Goal: Find specific page/section: Find specific page/section

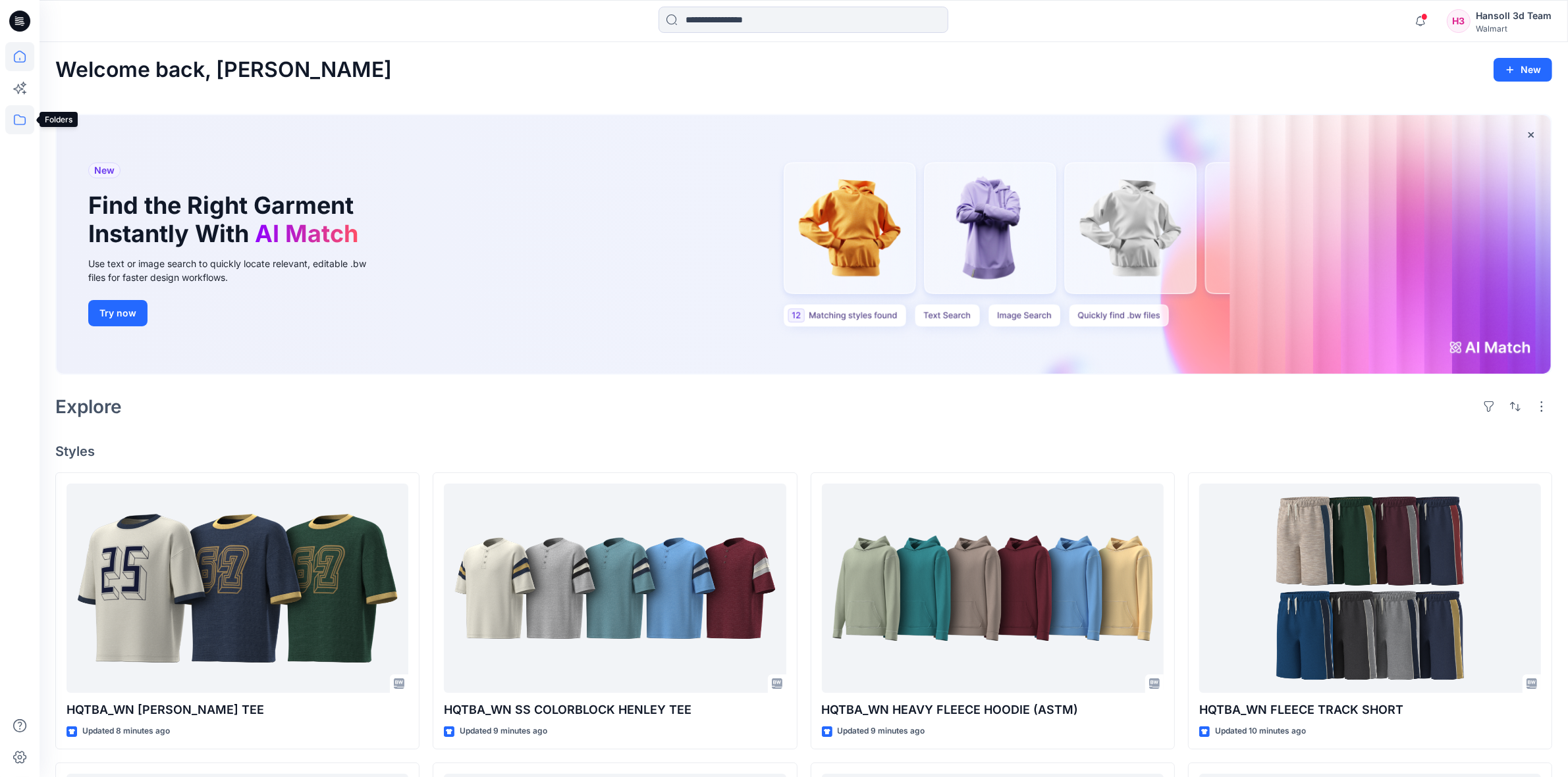
click at [15, 121] on icon at bounding box center [20, 120] width 29 height 29
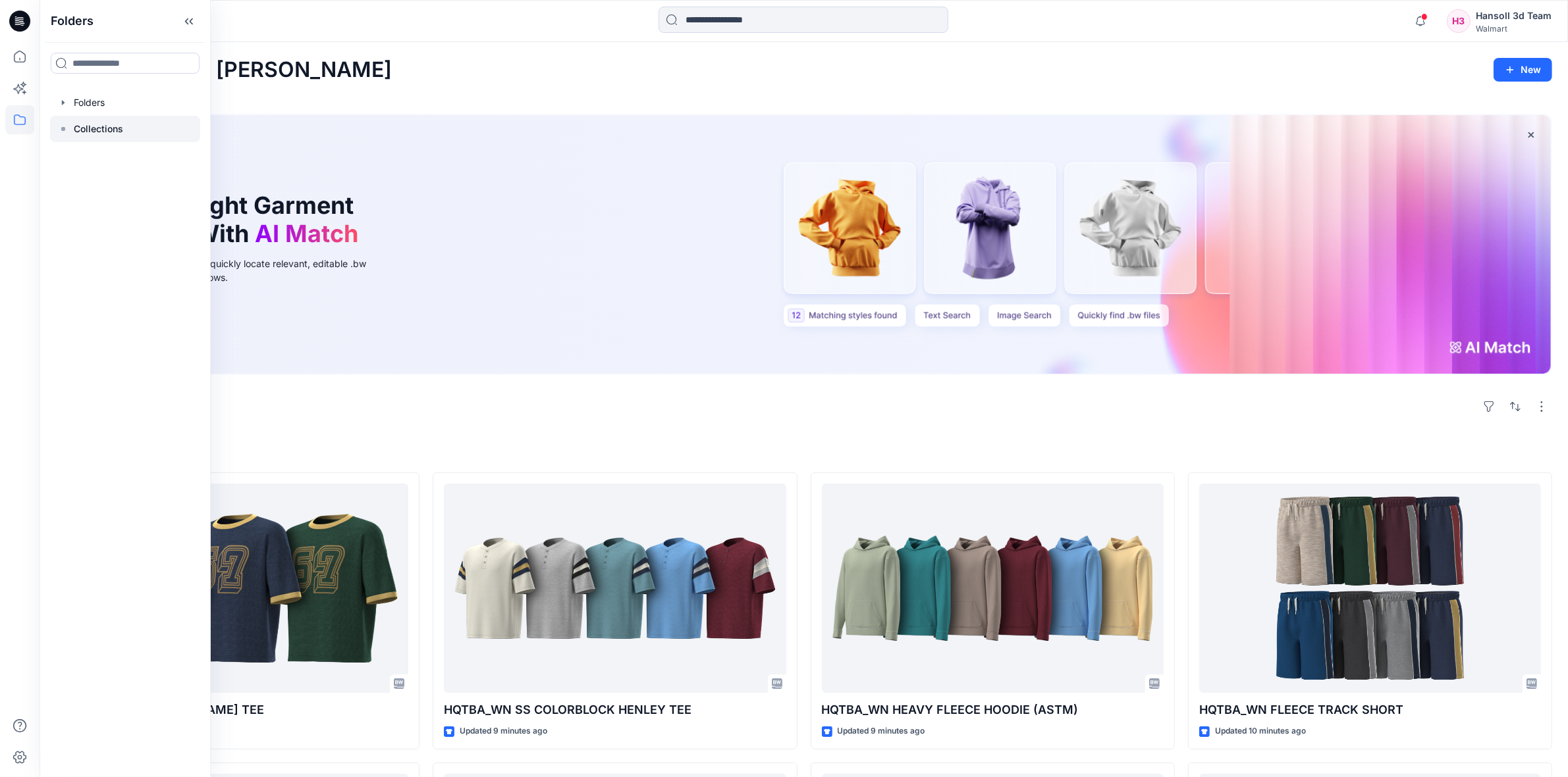
click at [97, 137] on div at bounding box center [124, 129] width 150 height 26
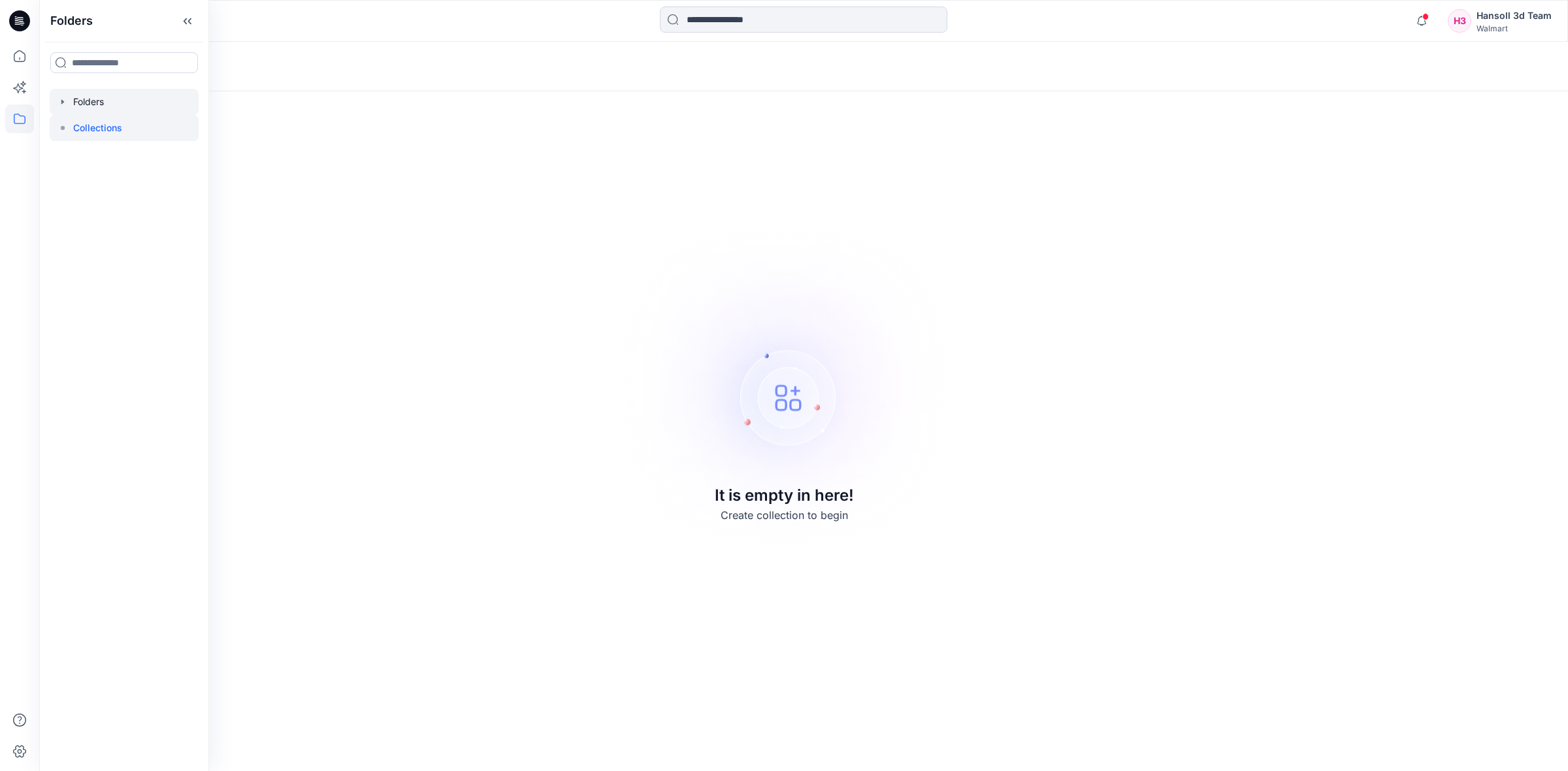
click at [135, 109] on div at bounding box center [123, 102] width 149 height 26
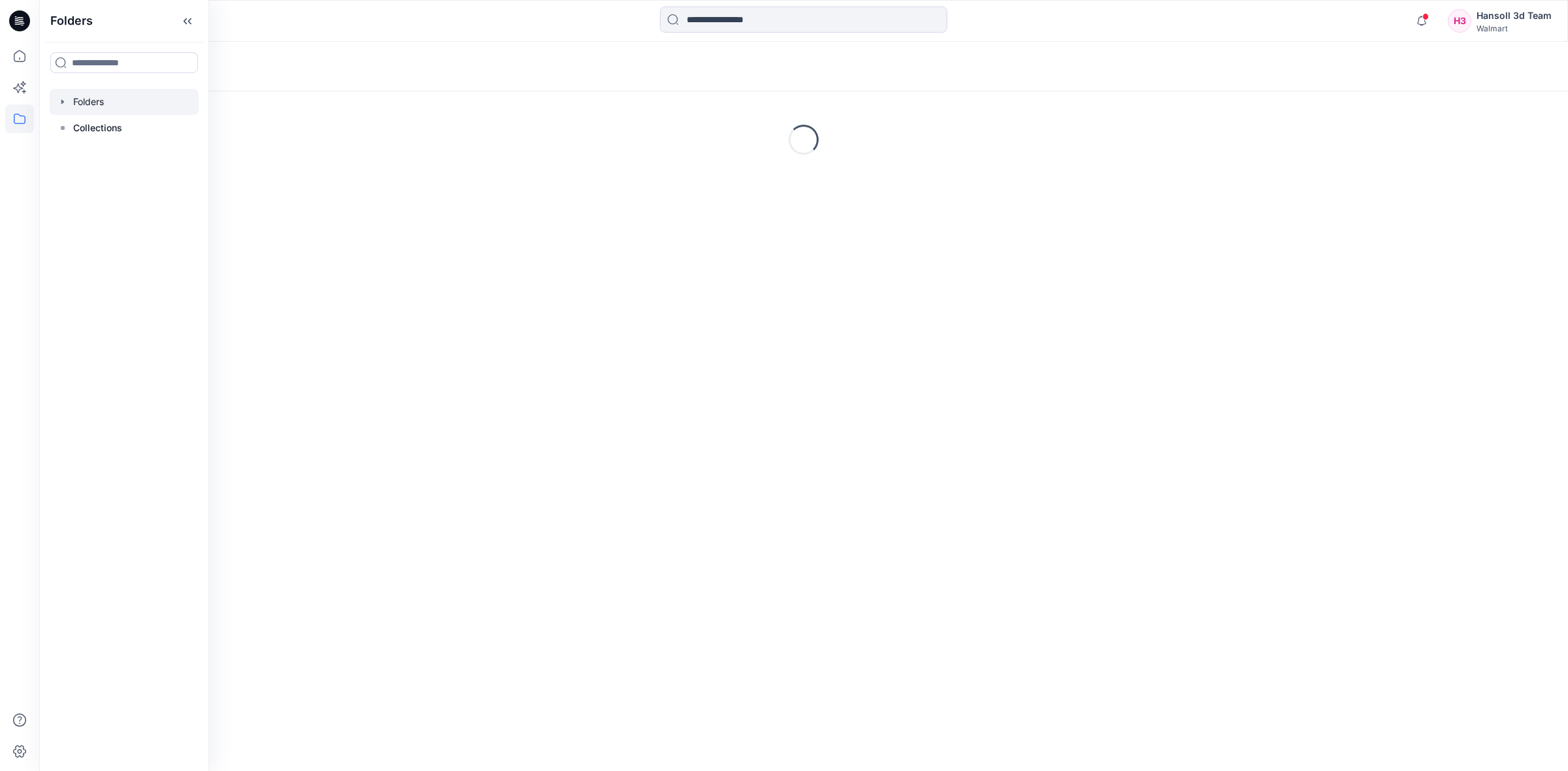
click at [410, 26] on div at bounding box center [230, 21] width 382 height 29
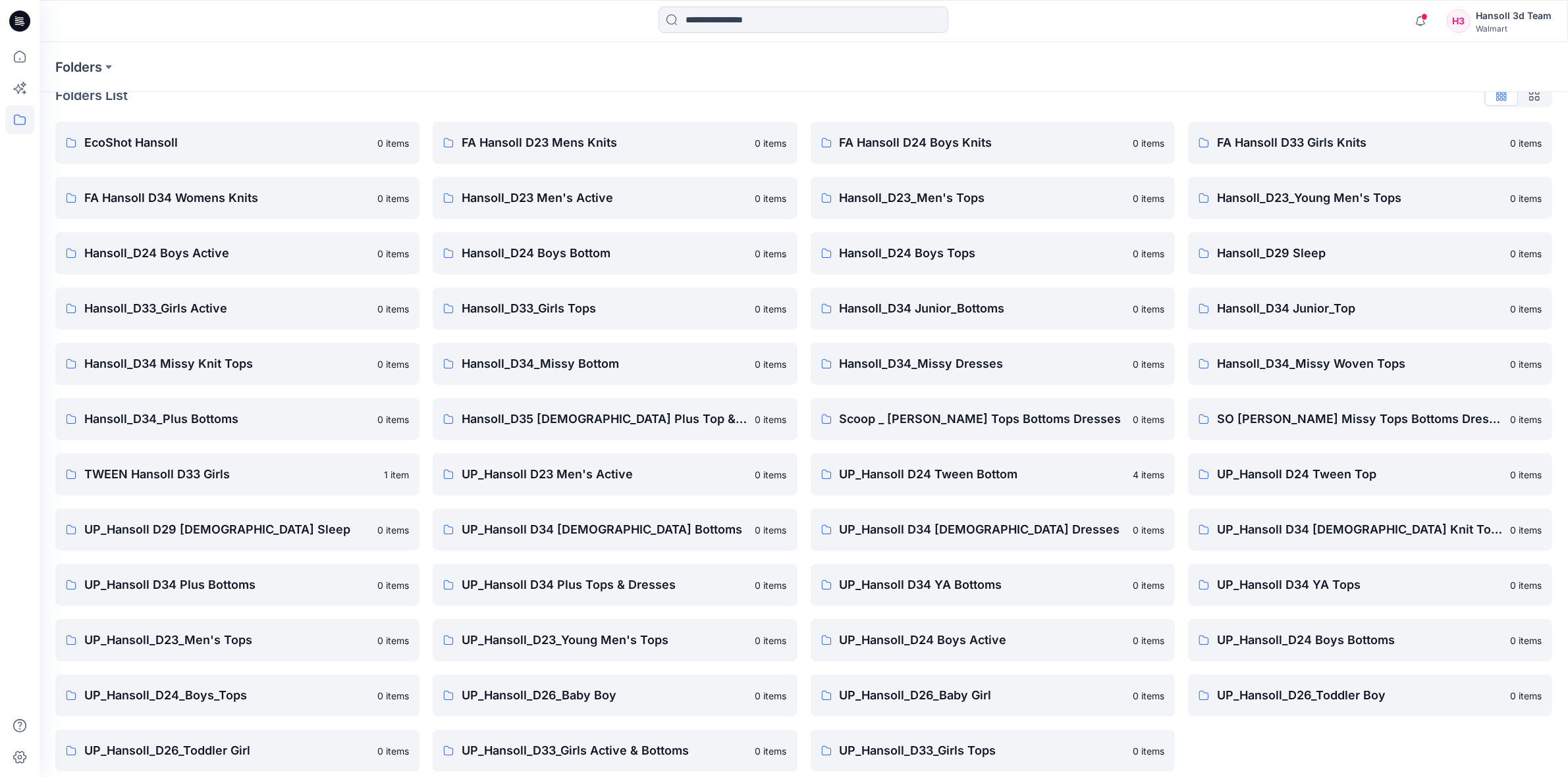
scroll to position [33, 0]
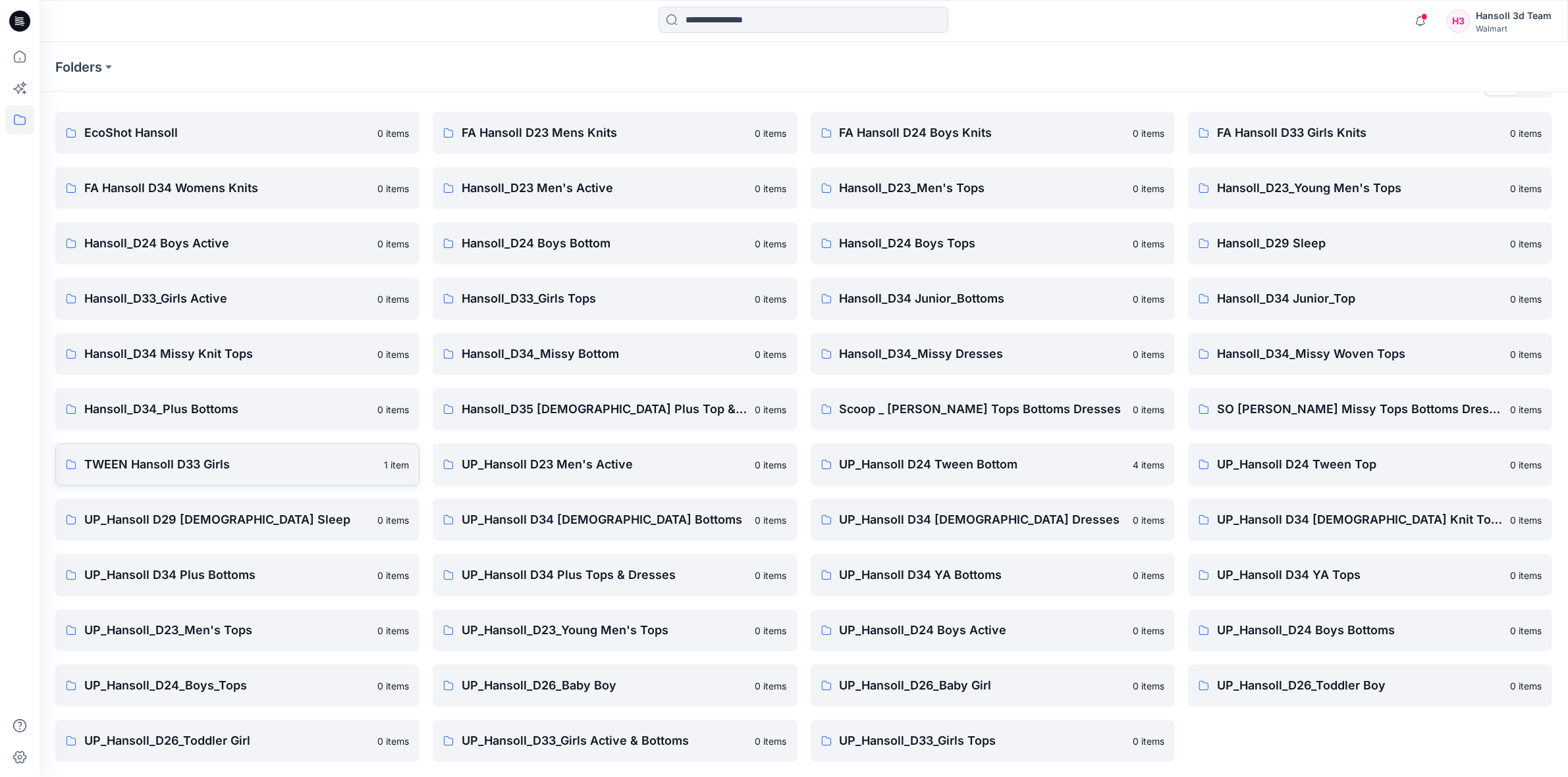
click at [224, 464] on p "TWEEN Hansoll D33 Girls" at bounding box center [230, 464] width 292 height 18
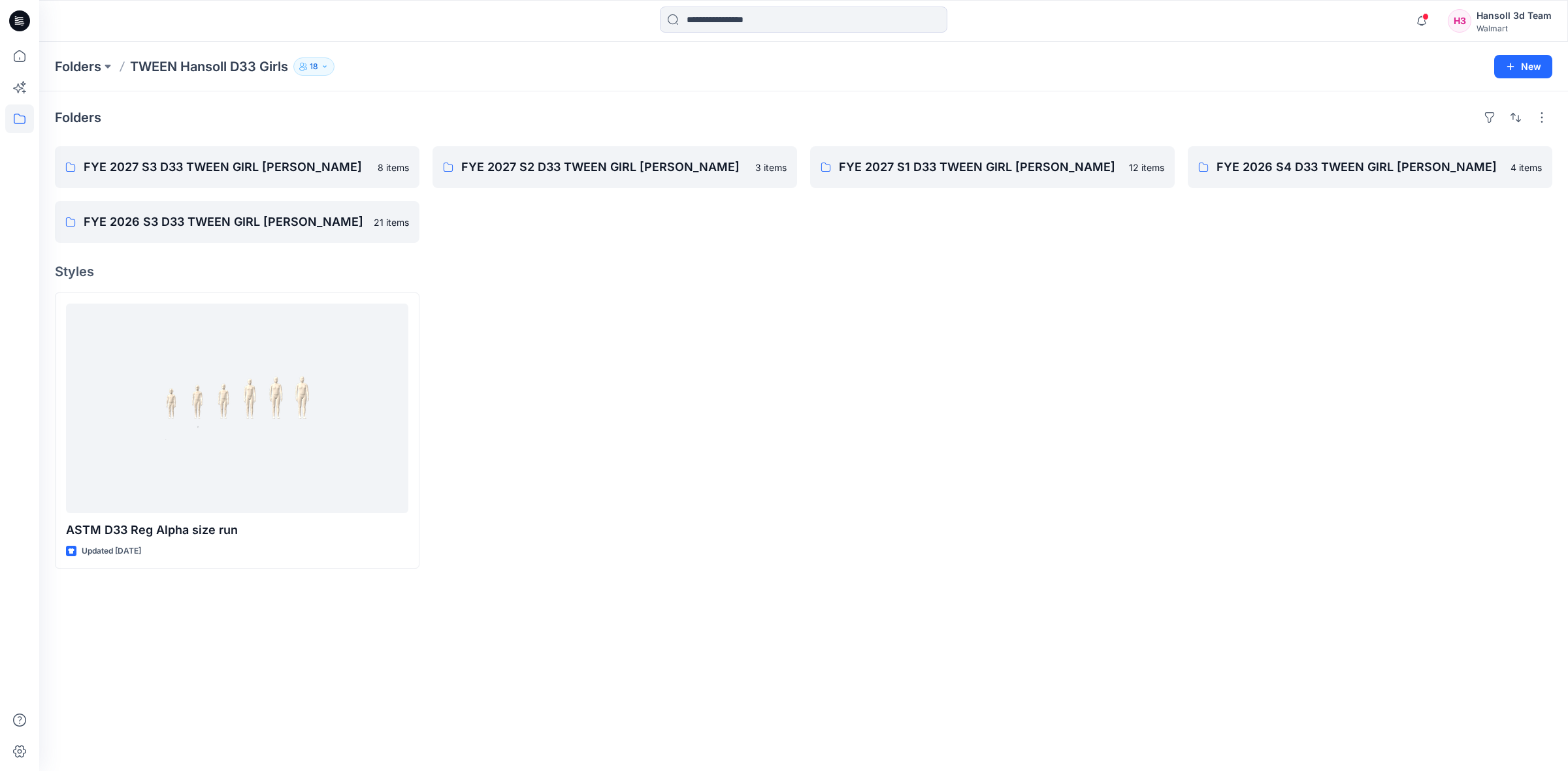
click at [582, 277] on h4 "Styles" at bounding box center [804, 272] width 1498 height 16
click at [76, 65] on p "Folders" at bounding box center [78, 66] width 46 height 18
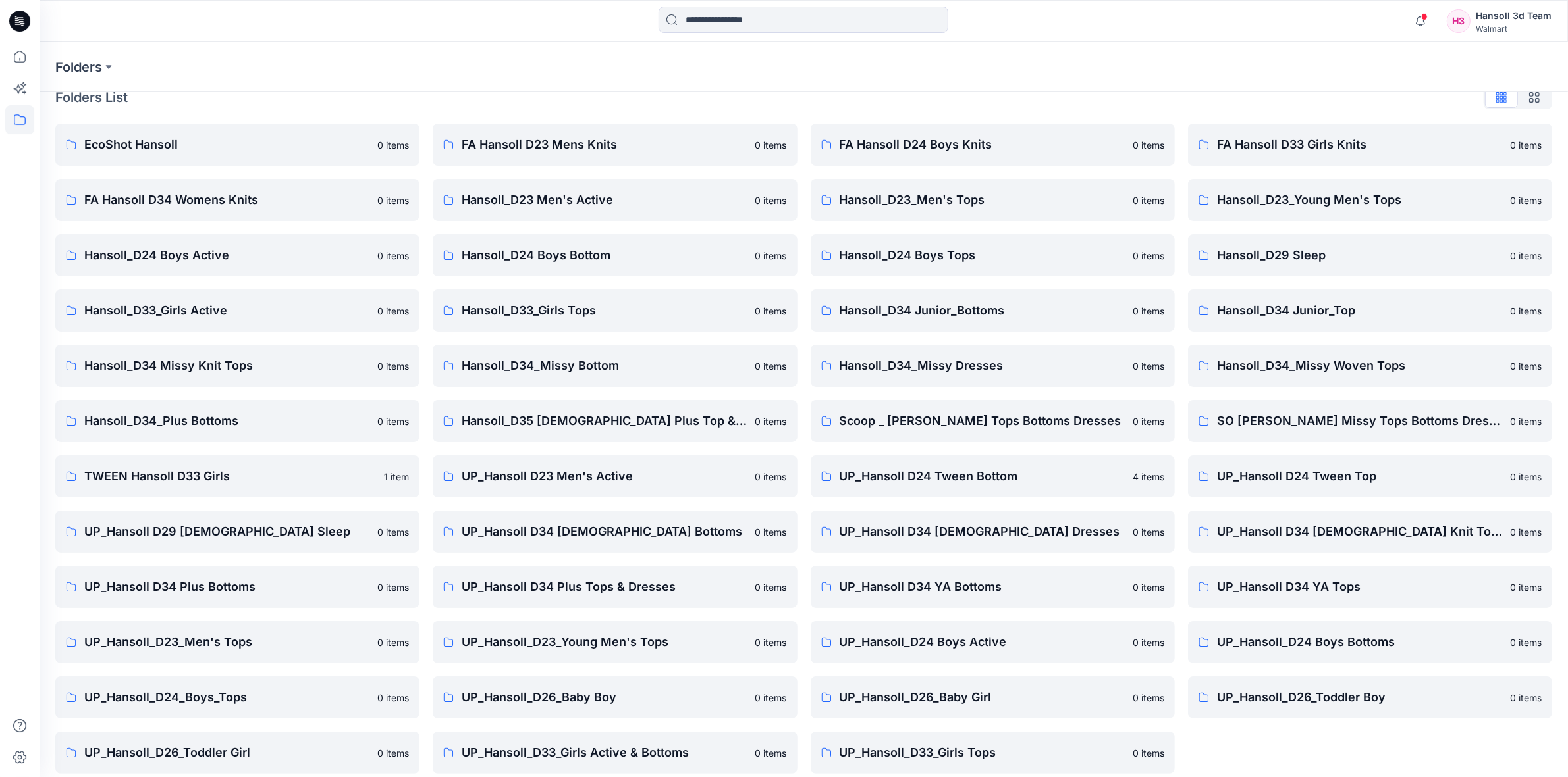
scroll to position [33, 0]
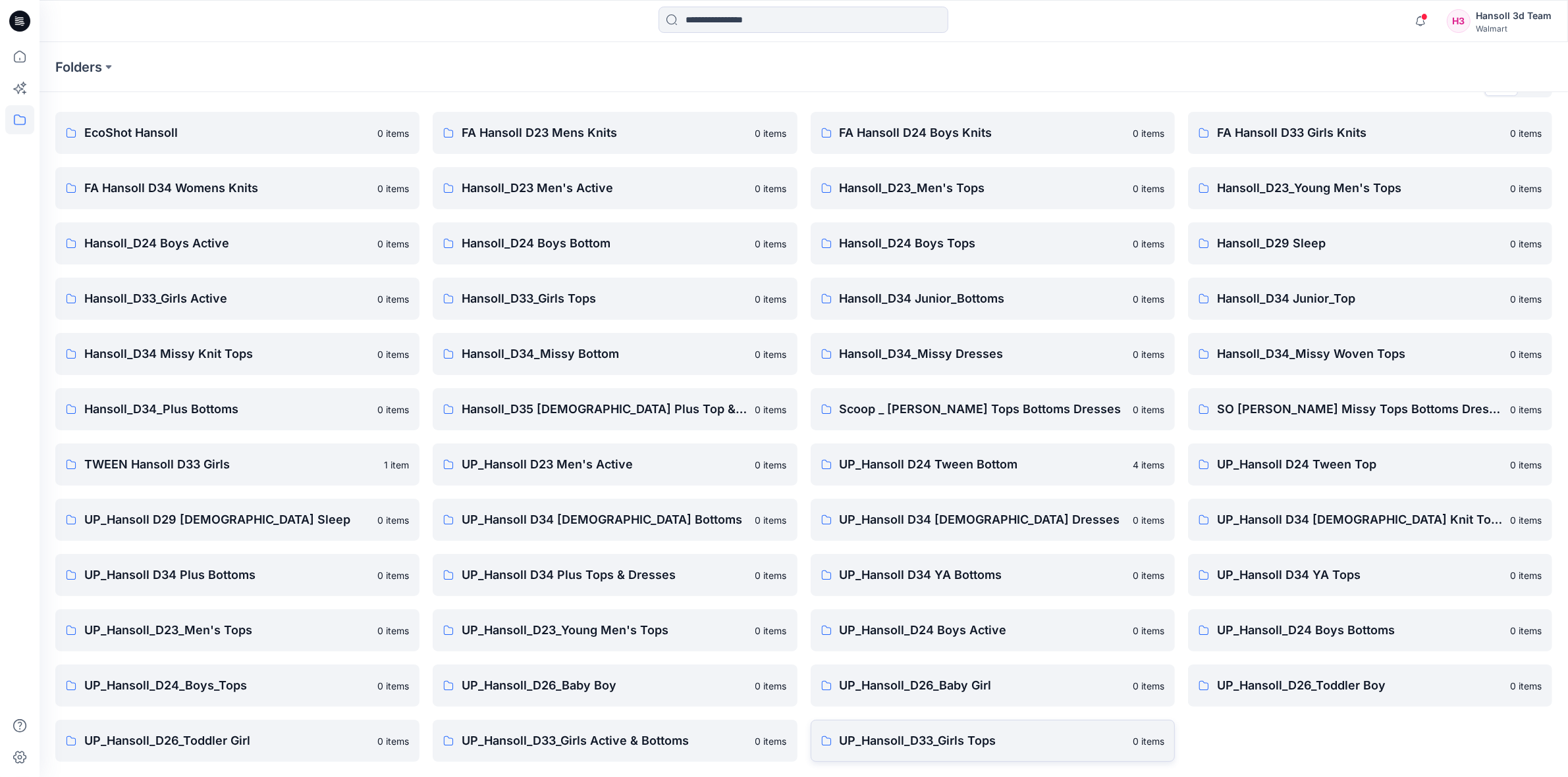
click at [965, 741] on p "UP_Hansoll_D33_Girls Tops" at bounding box center [982, 740] width 285 height 18
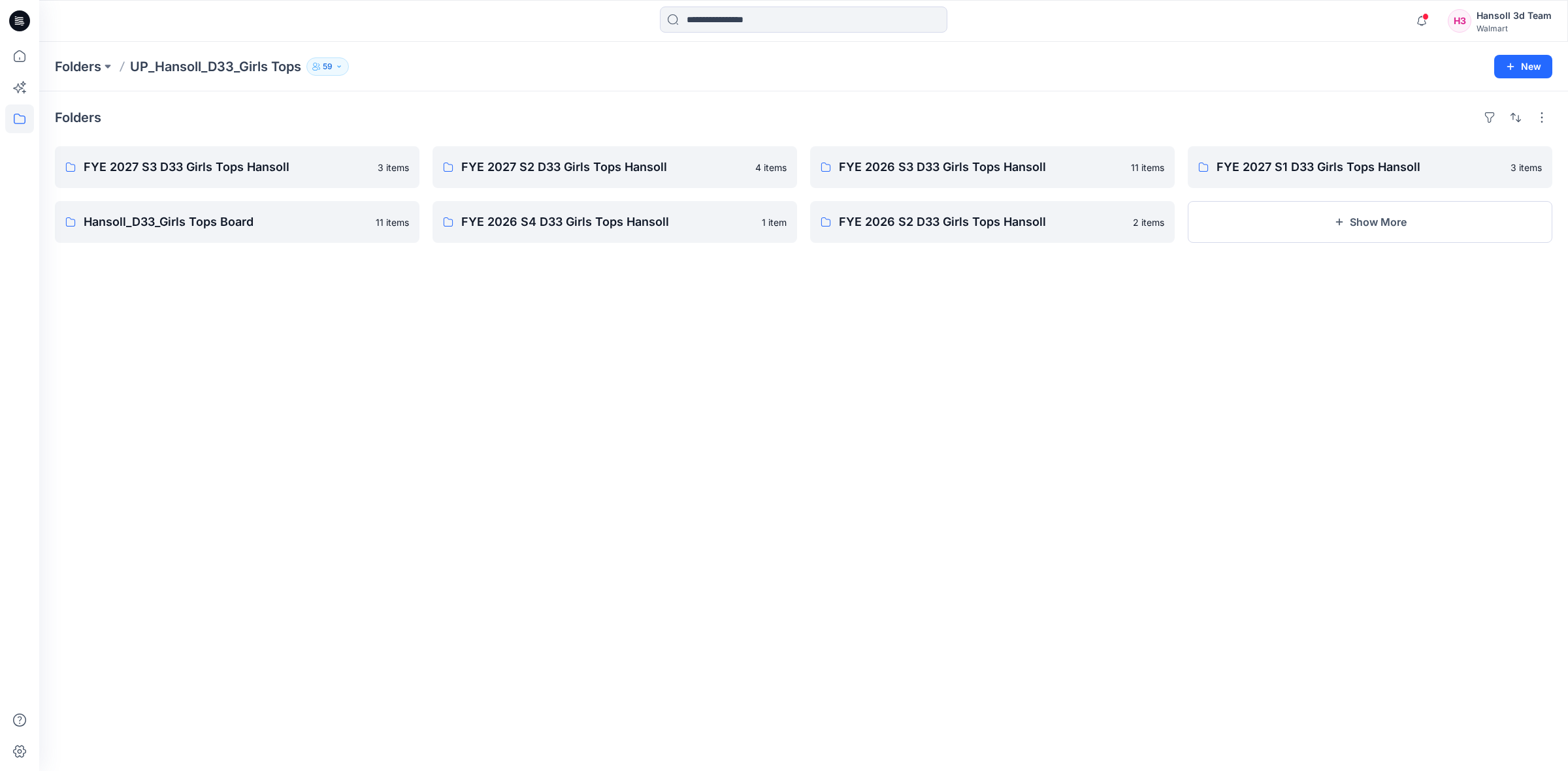
click at [374, 430] on div "Folders FYE 2027 S3 D33 Girls Tops Hansoll 3 items Hansoll_D33_Girls Tops Board…" at bounding box center [803, 431] width 1529 height 680
click at [232, 168] on p "FYE 2027 S3 D33 Girls Tops Hansoll" at bounding box center [235, 167] width 304 height 18
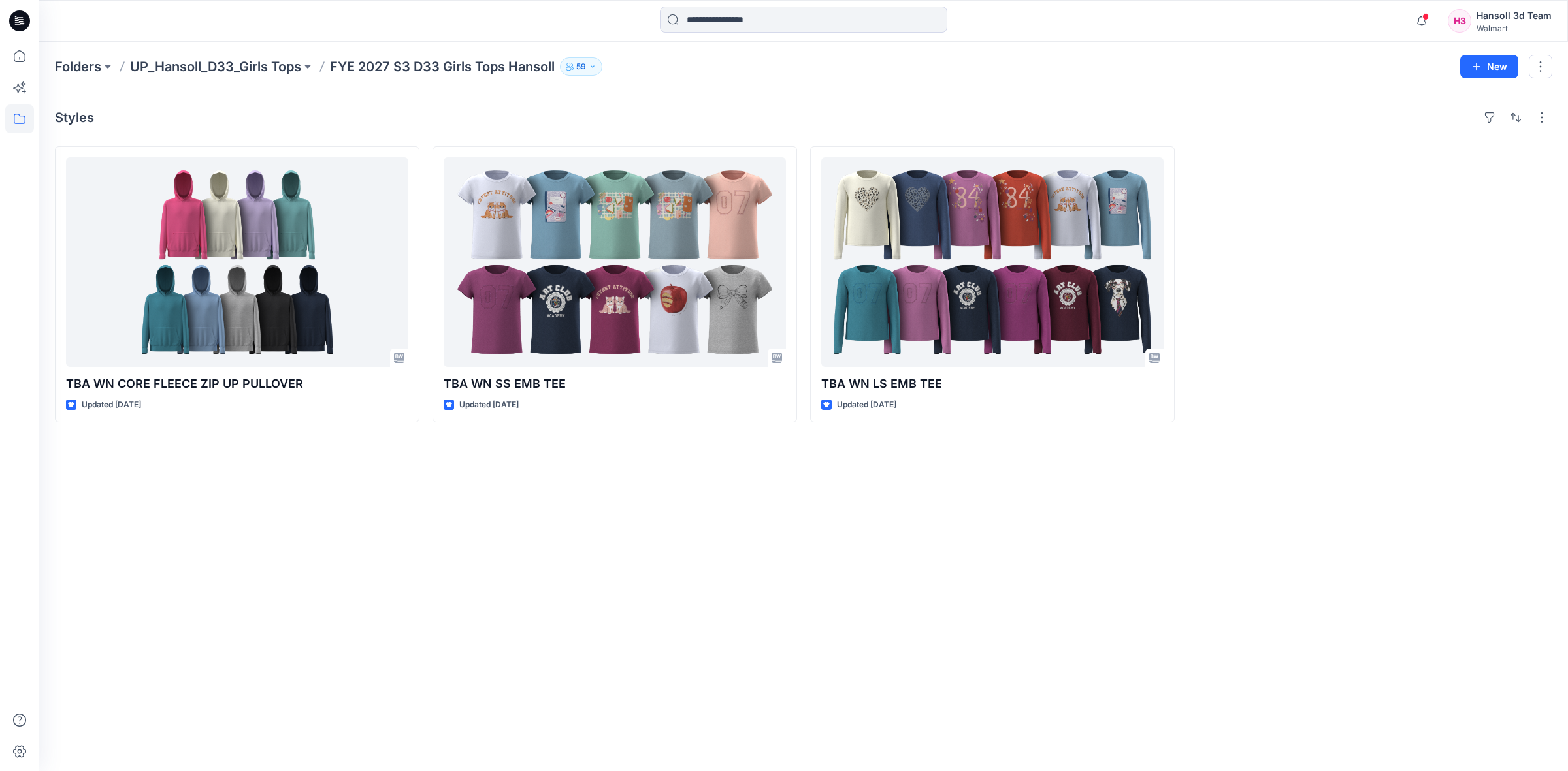
click at [447, 570] on div "Styles TBA WN CORE FLEECE ZIP UP PULLOVER Updated [DATE] TBA WN SS EMB TEE Upda…" at bounding box center [803, 431] width 1529 height 680
